Goal: Task Accomplishment & Management: Manage account settings

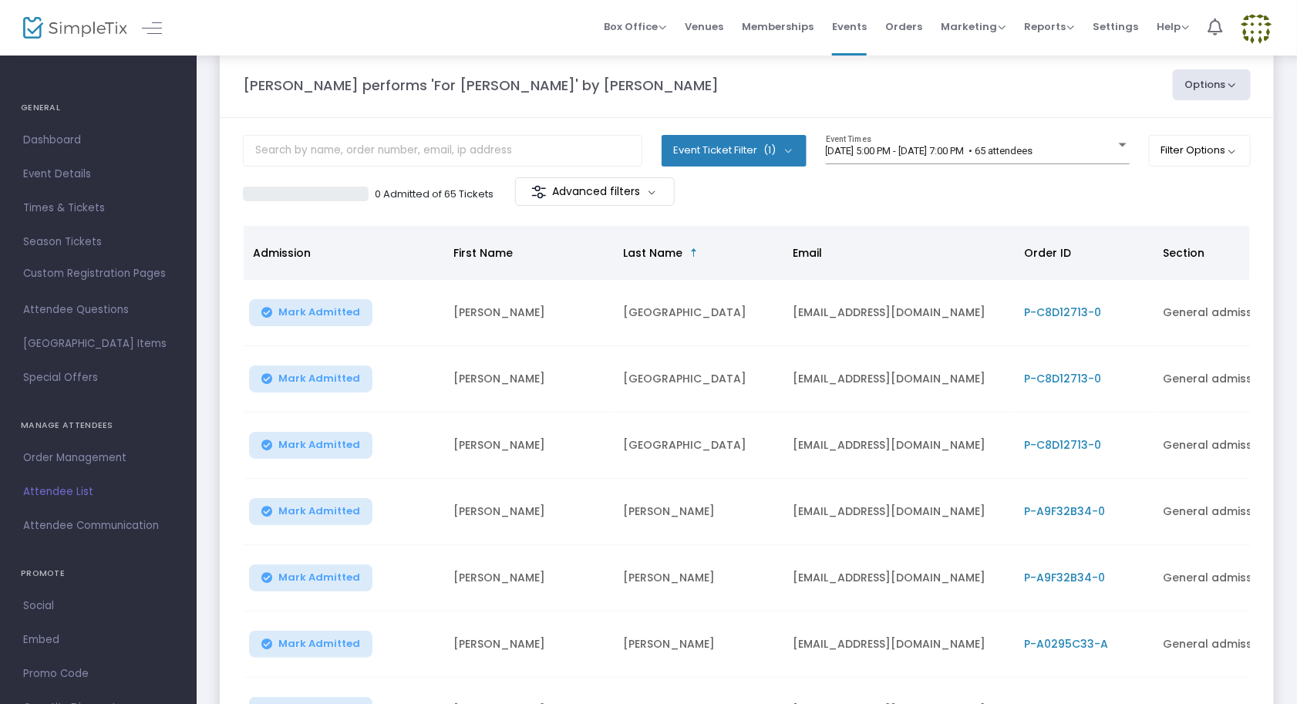
scroll to position [39, 0]
